Goal: Transaction & Acquisition: Purchase product/service

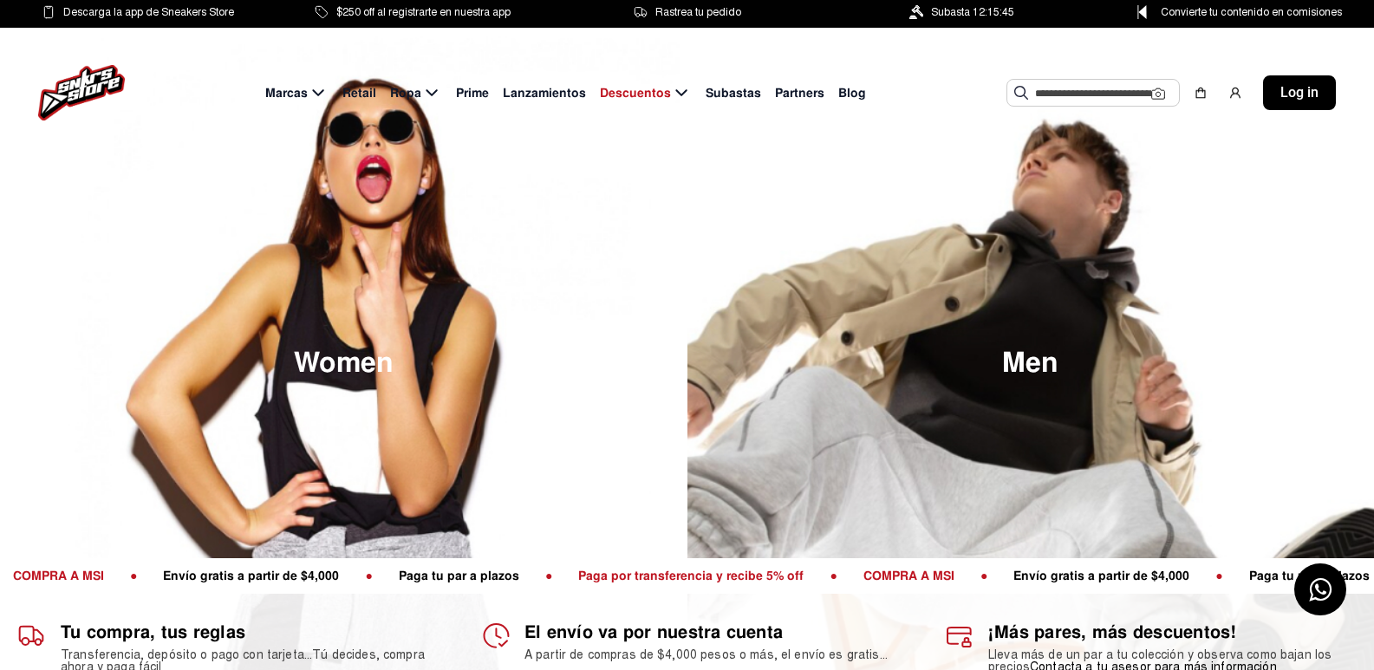
click at [1122, 88] on input "text" at bounding box center [1093, 93] width 116 height 26
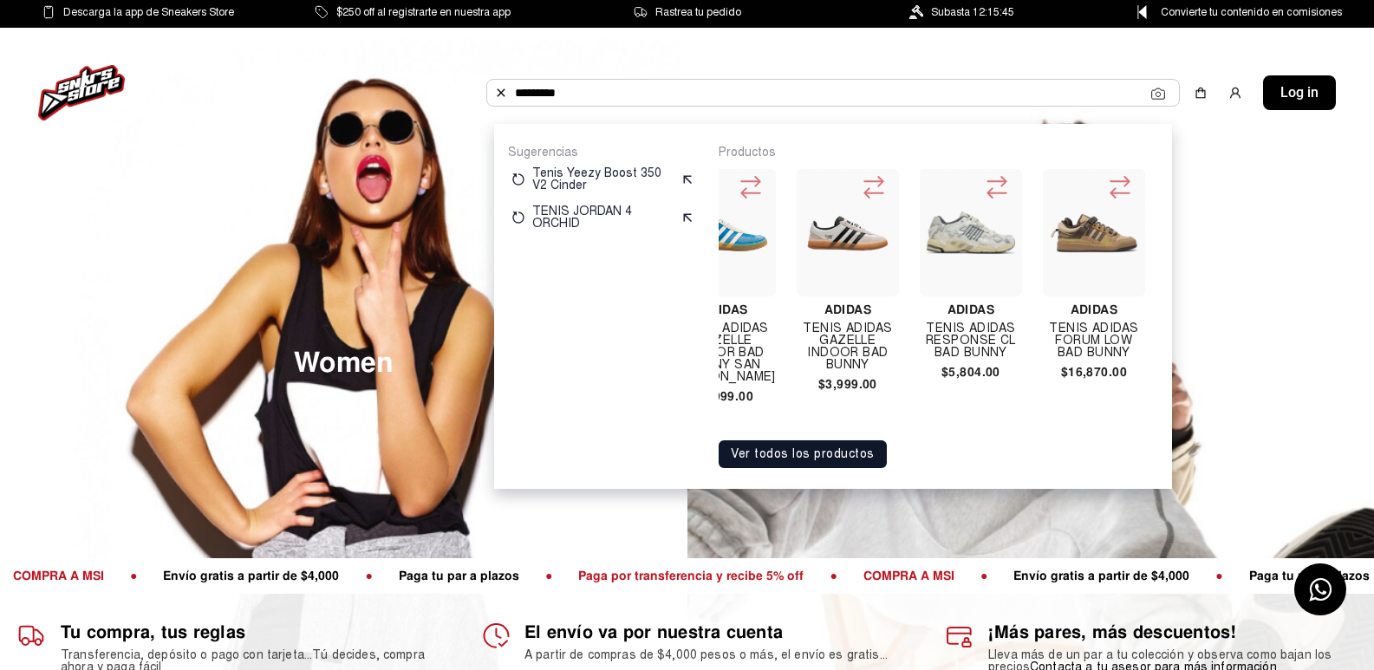
scroll to position [0, 676]
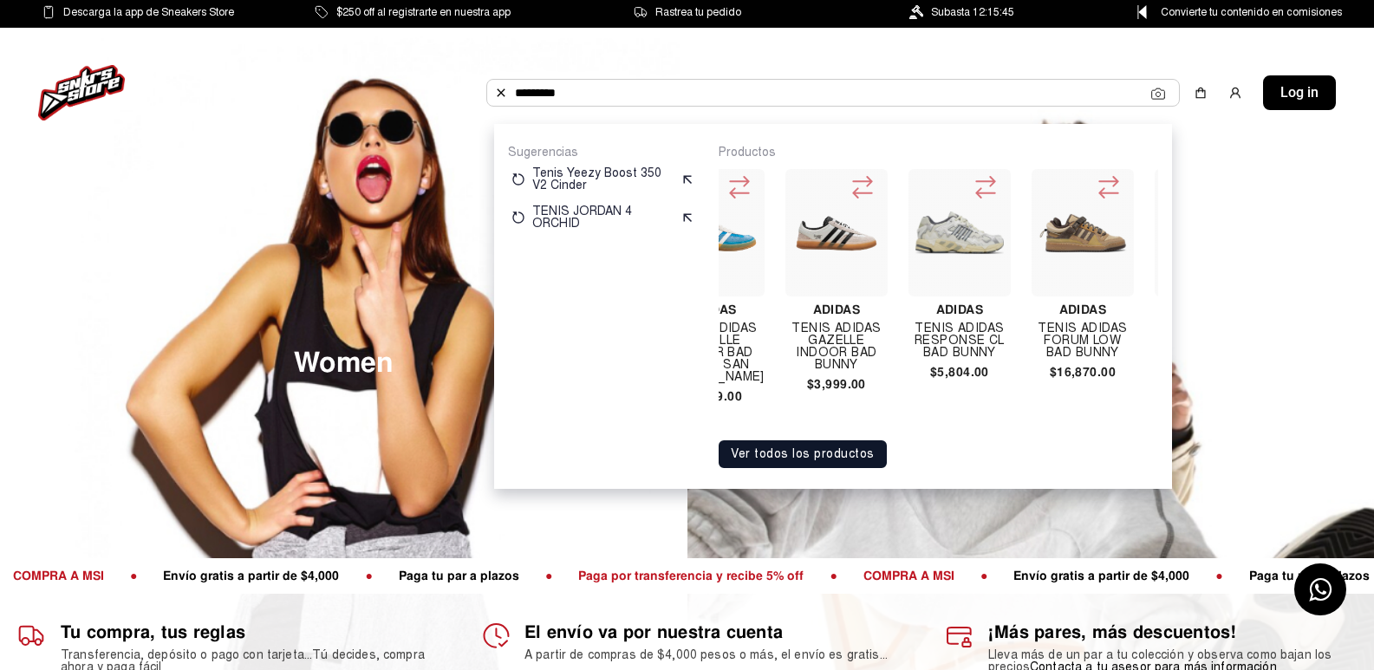
type input "********"
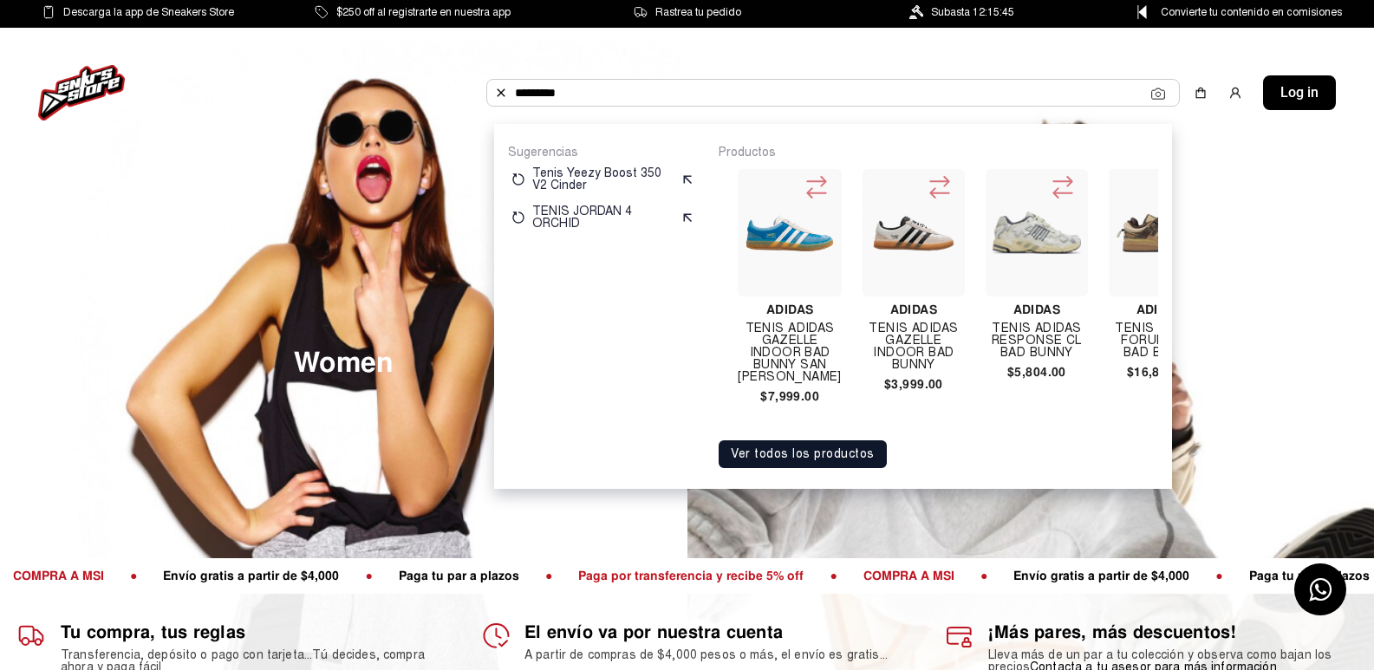
scroll to position [0, 607]
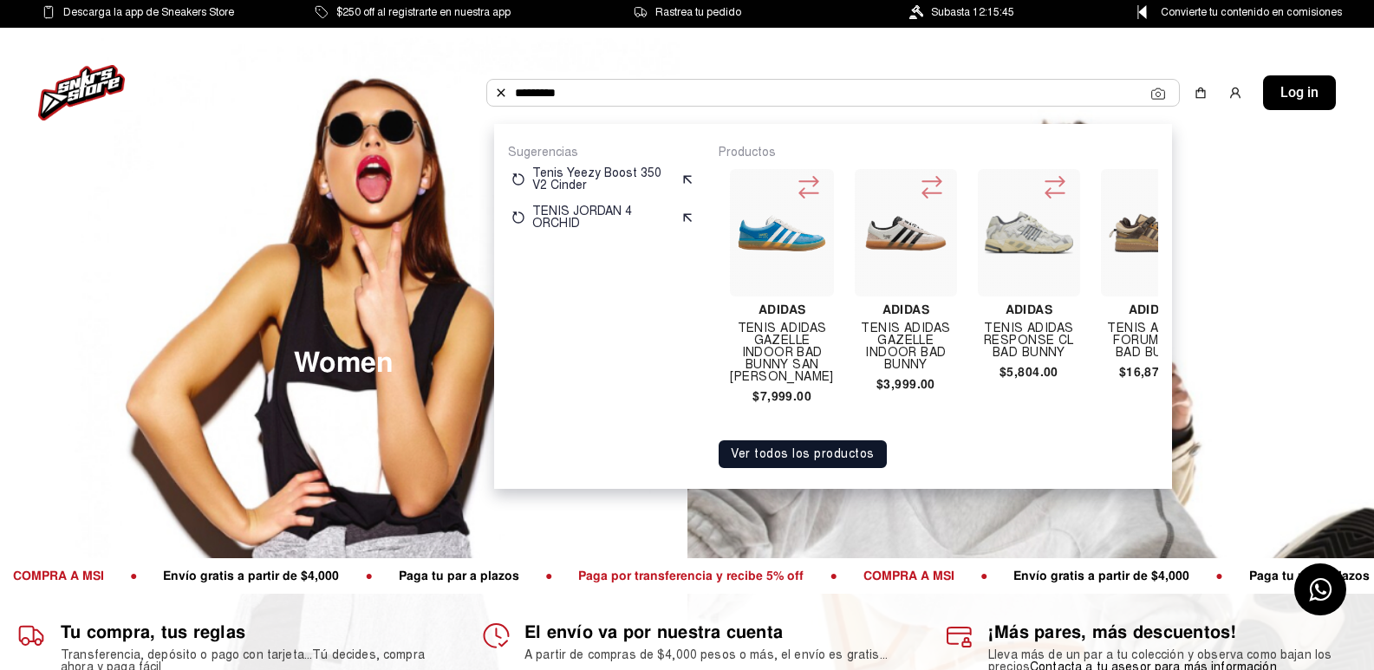
drag, startPoint x: 1014, startPoint y: 311, endPoint x: 994, endPoint y: 347, distance: 40.7
drag, startPoint x: 994, startPoint y: 347, endPoint x: 995, endPoint y: 224, distance: 123.1
drag, startPoint x: 995, startPoint y: 224, endPoint x: 972, endPoint y: 340, distance: 118.3
drag, startPoint x: 972, startPoint y: 340, endPoint x: 941, endPoint y: 471, distance: 134.5
click at [941, 468] on div "Productos Adidas Tenis Adidas Campus Light Bad Bunny Chalky Brown $4,800.00 Adi…" at bounding box center [937, 306] width 439 height 323
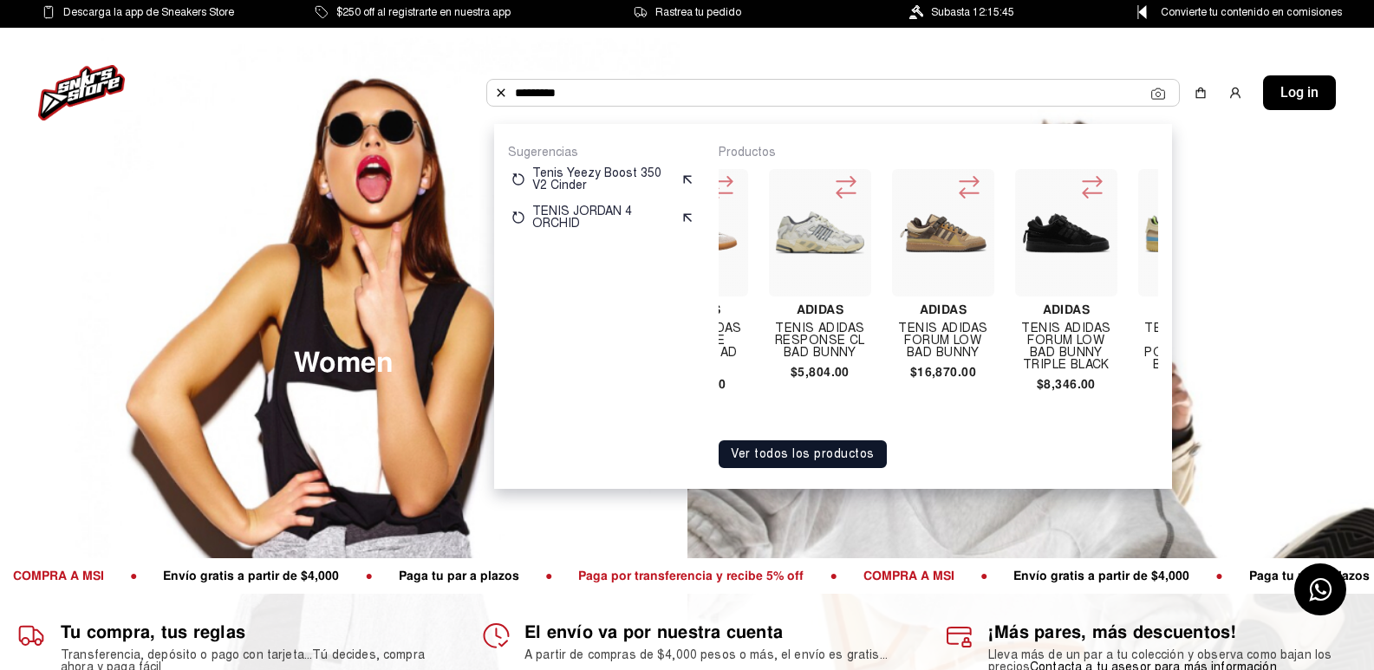
scroll to position [0, 815]
click at [792, 286] on div at bounding box center [821, 232] width 102 height 127
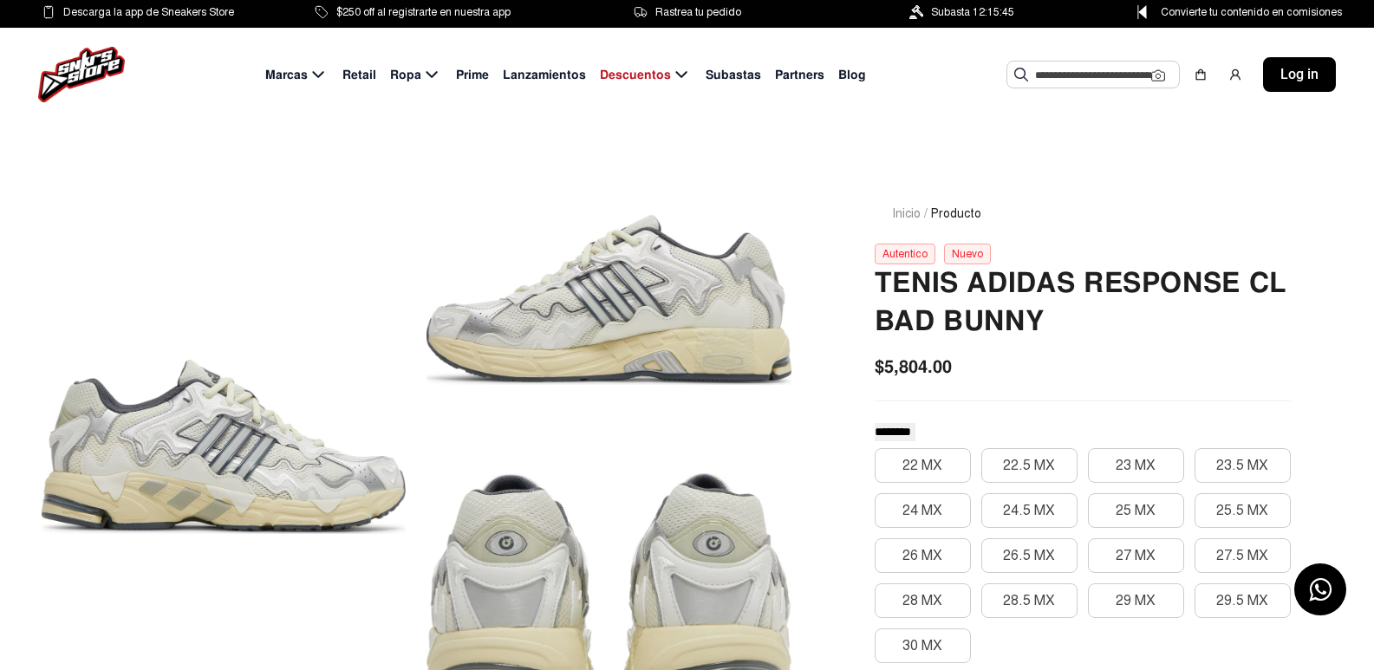
click at [1096, 81] on input "text" at bounding box center [1093, 75] width 116 height 26
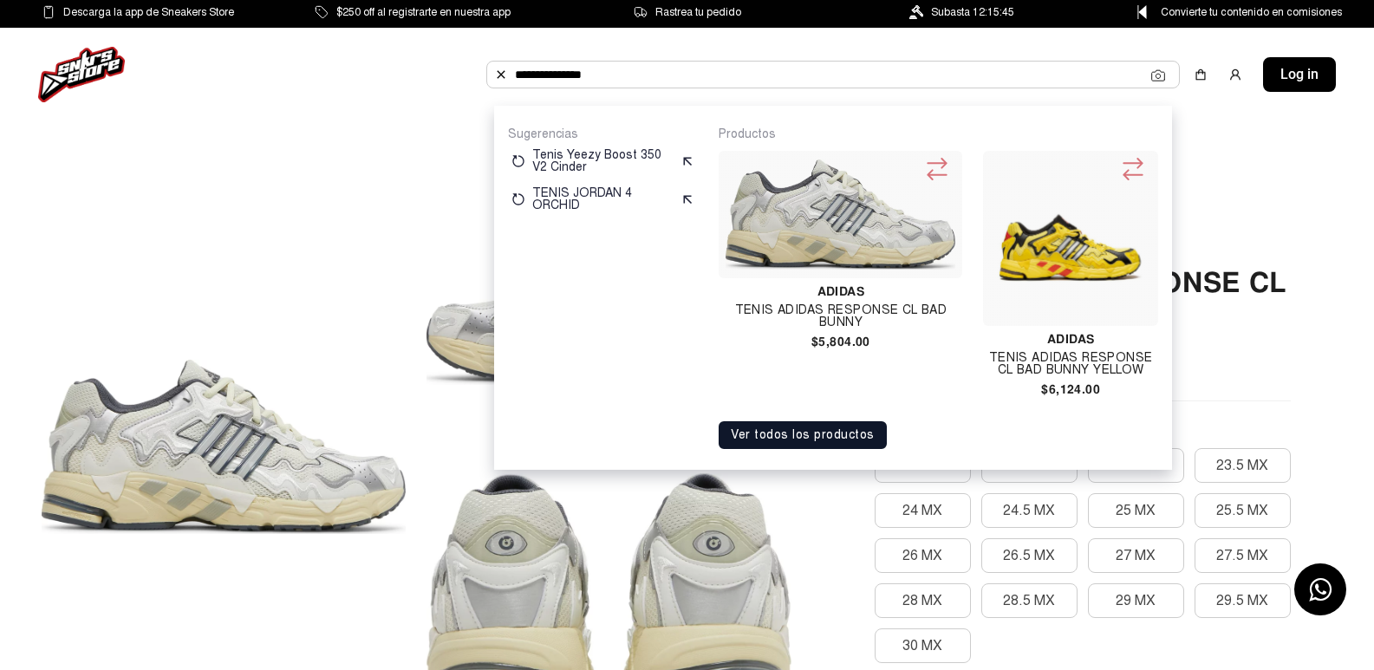
type input "**********"
click at [103, 186] on div at bounding box center [224, 447] width 364 height 568
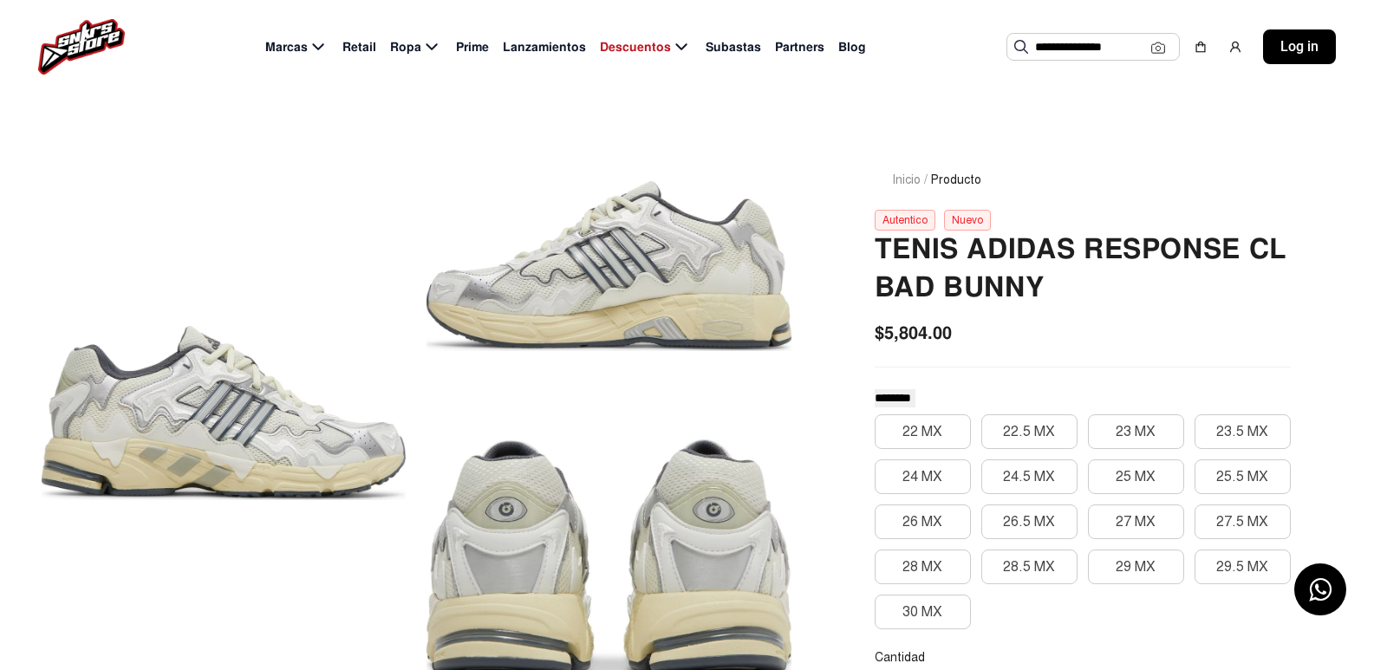
scroll to position [41, 0]
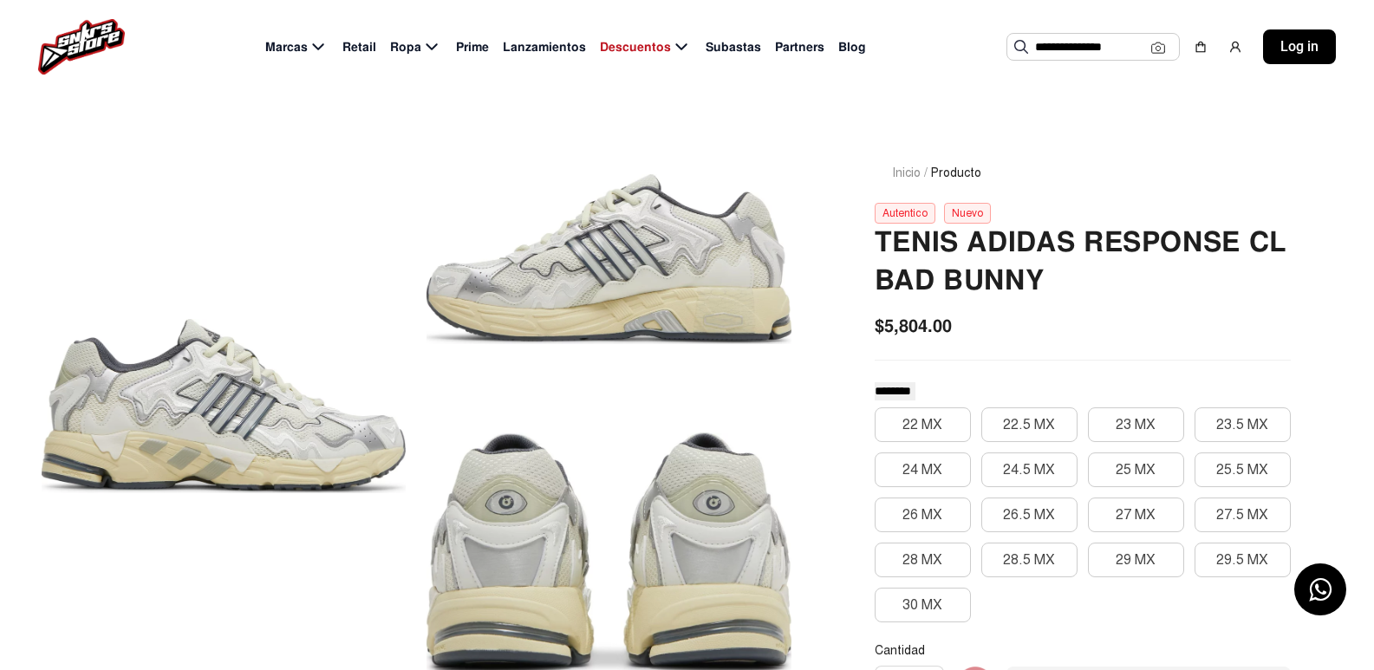
drag, startPoint x: 103, startPoint y: 186, endPoint x: 324, endPoint y: 578, distance: 449.8
click at [210, 339] on div at bounding box center [224, 406] width 364 height 568
